Goal: Find specific page/section: Find specific page/section

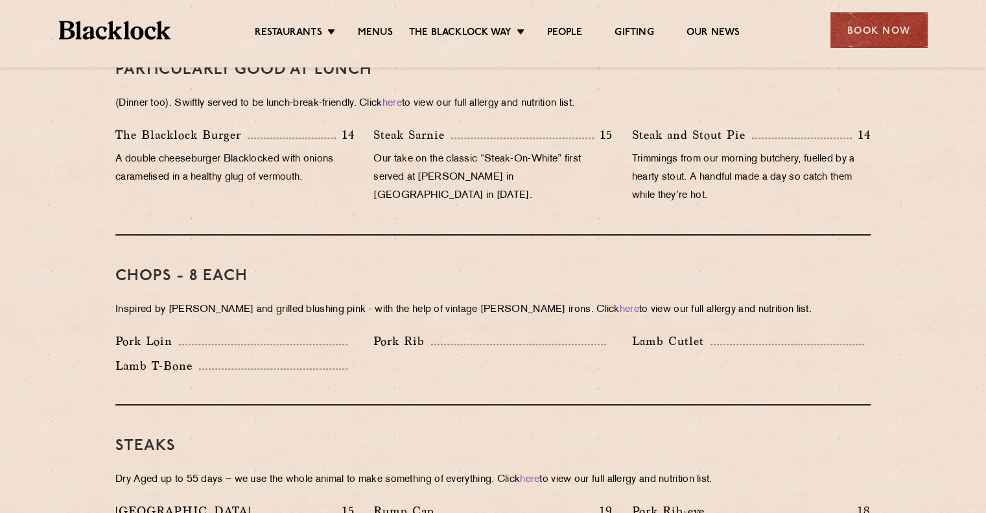
scroll to position [907, 0]
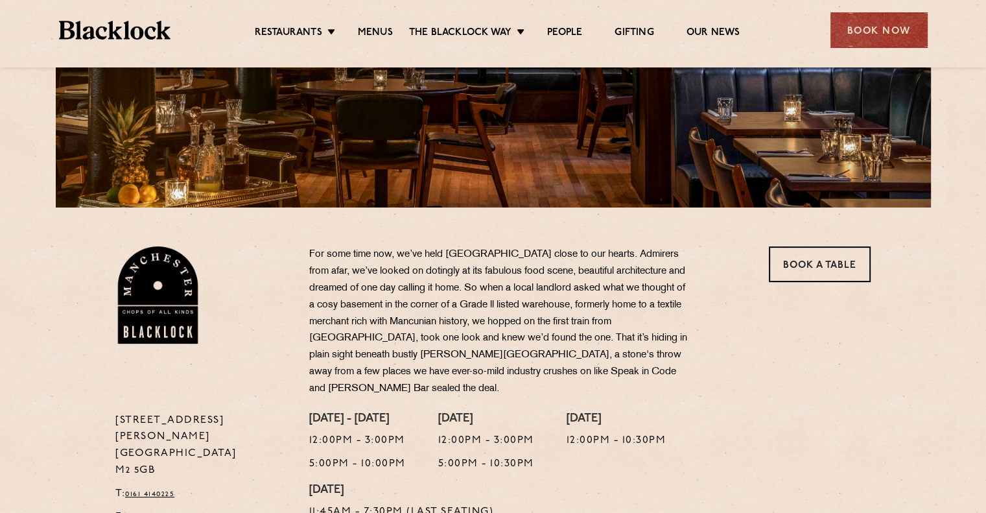
scroll to position [259, 0]
click at [370, 30] on link "Menus" at bounding box center [375, 34] width 35 height 14
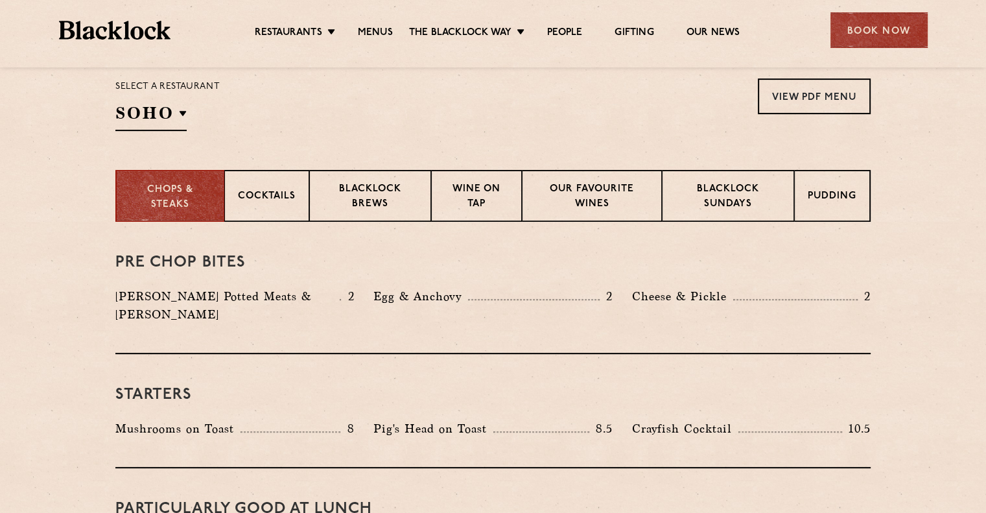
scroll to position [454, 0]
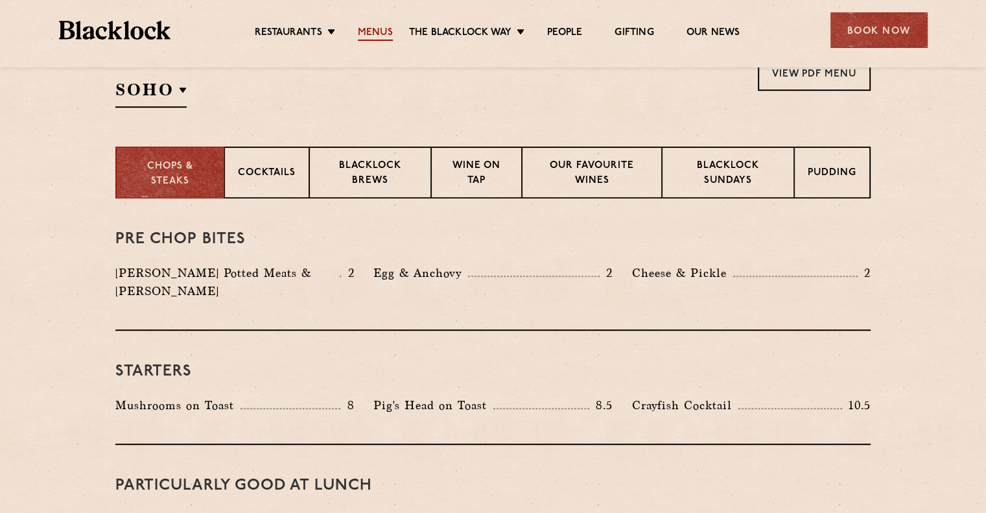
click at [381, 34] on link "Menus" at bounding box center [375, 34] width 35 height 14
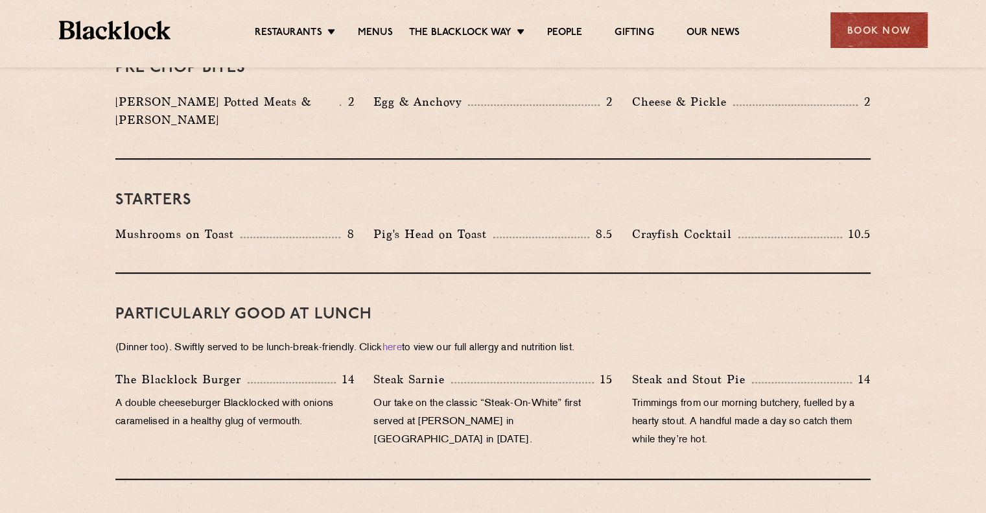
scroll to position [583, 0]
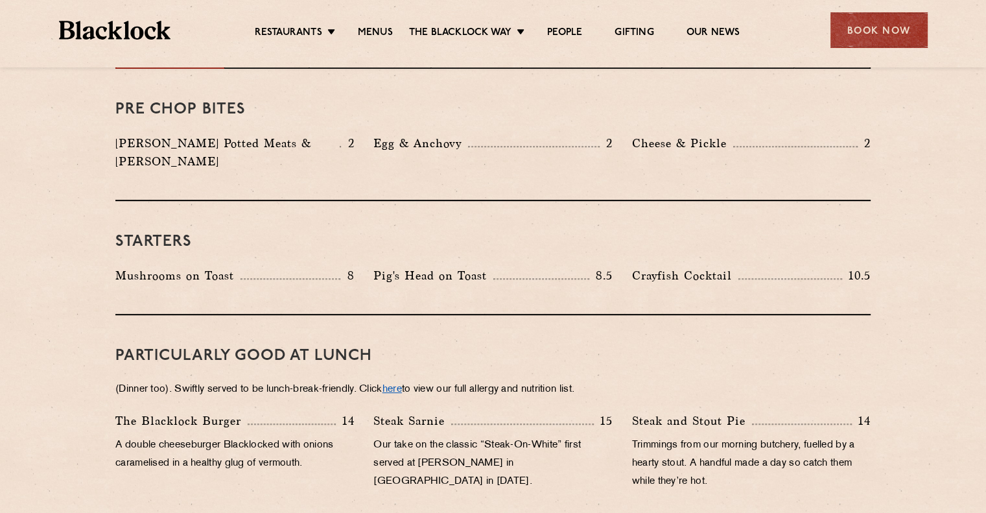
click at [397, 384] on link "here" at bounding box center [391, 389] width 19 height 10
